Goal: Use online tool/utility: Utilize a website feature to perform a specific function

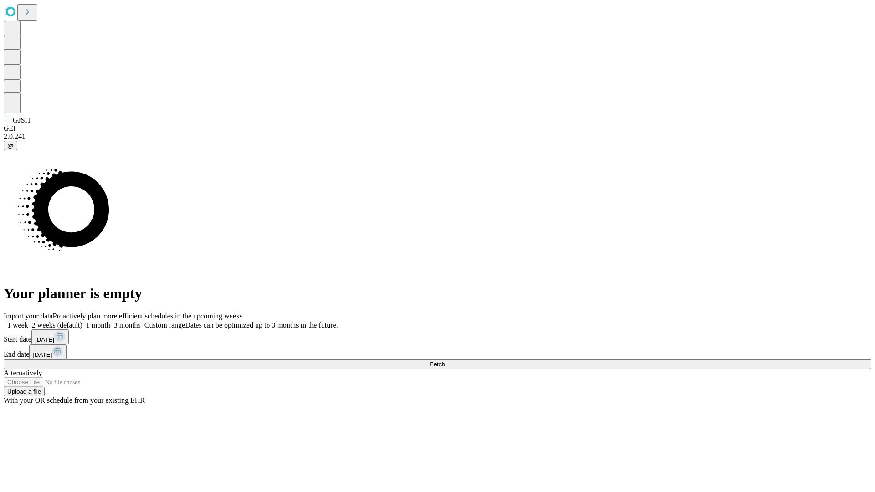
click at [445, 361] on span "Fetch" at bounding box center [437, 364] width 15 height 7
